Goal: Task Accomplishment & Management: Use online tool/utility

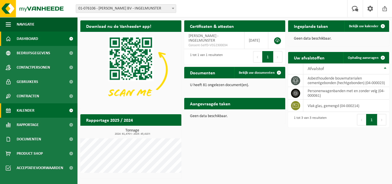
click at [34, 108] on span "Kalender" at bounding box center [26, 110] width 18 height 14
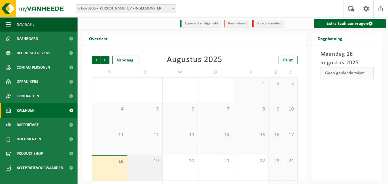
click at [152, 161] on span "19" at bounding box center [144, 161] width 29 height 6
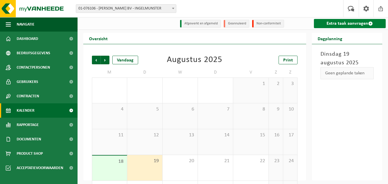
click at [345, 23] on link "Extra taak aanvragen" at bounding box center [350, 23] width 72 height 9
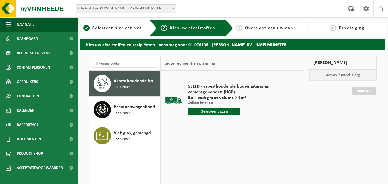
click at [216, 110] on input "text" at bounding box center [214, 111] width 52 height 7
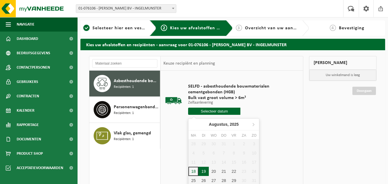
click at [204, 172] on div "19" at bounding box center [203, 171] width 10 height 9
type input "Van 2025-08-19"
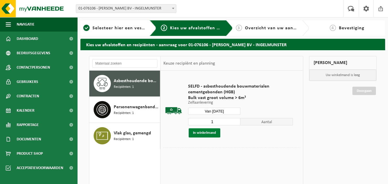
click at [208, 131] on button "In winkelmand" at bounding box center [205, 132] width 32 height 9
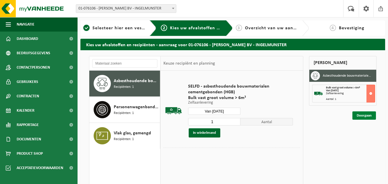
click at [367, 115] on link "Doorgaan" at bounding box center [364, 115] width 24 height 8
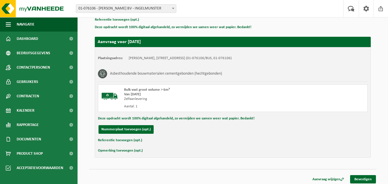
scroll to position [92, 0]
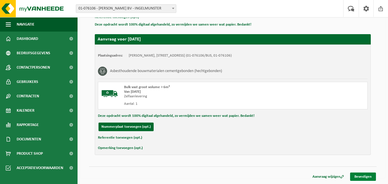
click at [361, 176] on link "Bevestigen" at bounding box center [363, 177] width 26 height 8
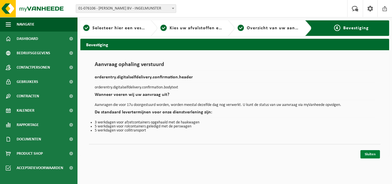
click at [366, 155] on link "Sluiten" at bounding box center [371, 154] width 20 height 8
